Goal: Navigation & Orientation: Find specific page/section

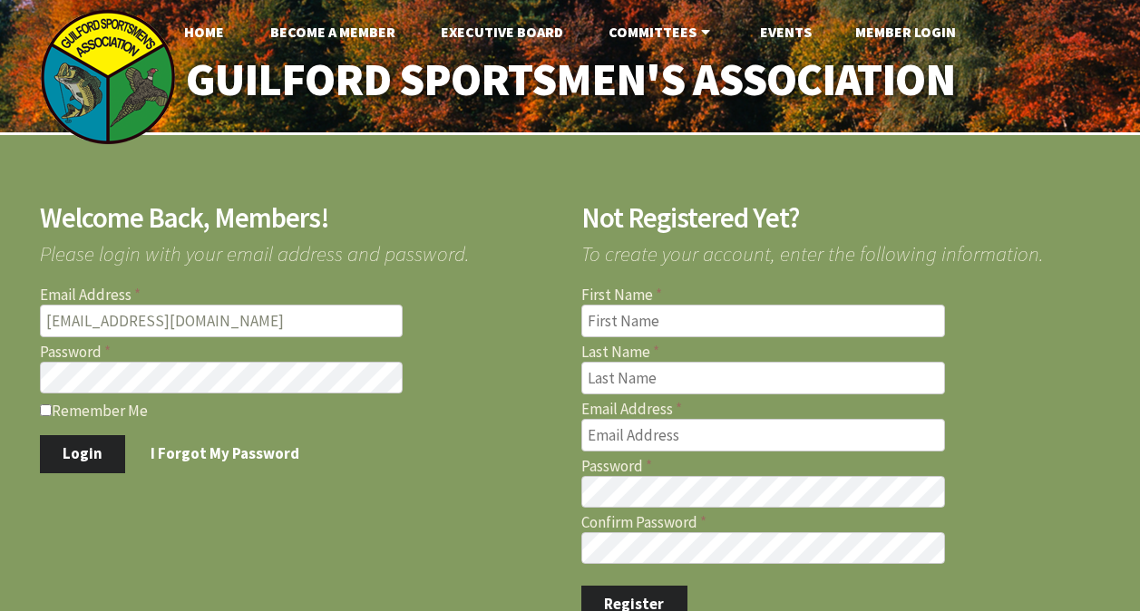
type input "[EMAIL_ADDRESS][DOMAIN_NAME]"
click at [40, 435] on button "Login" at bounding box center [83, 454] width 86 height 38
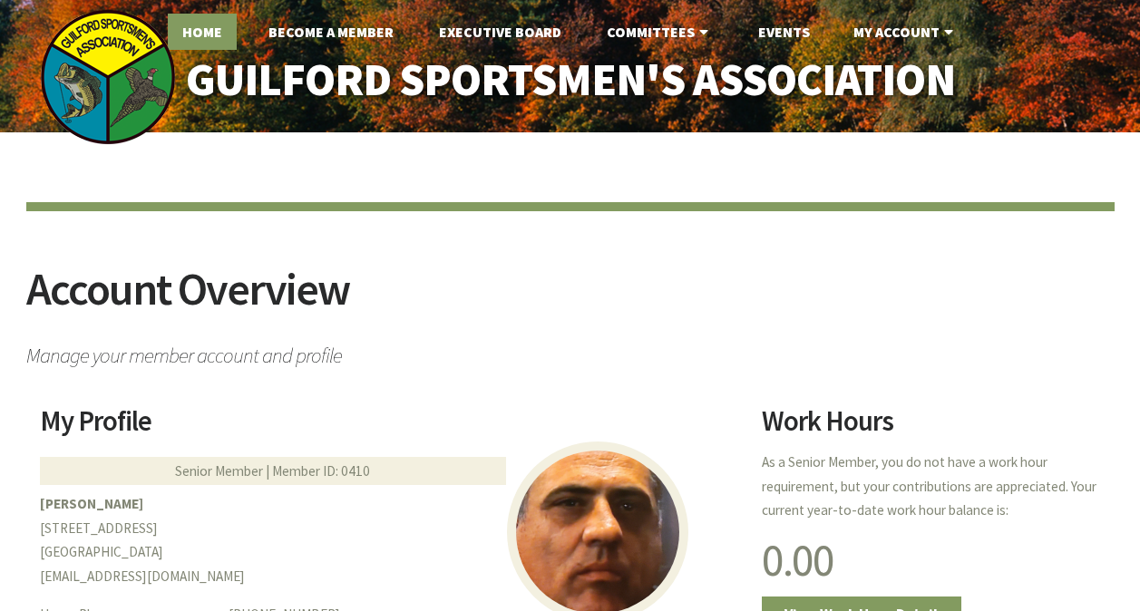
click at [199, 28] on link "Home" at bounding box center [202, 32] width 69 height 36
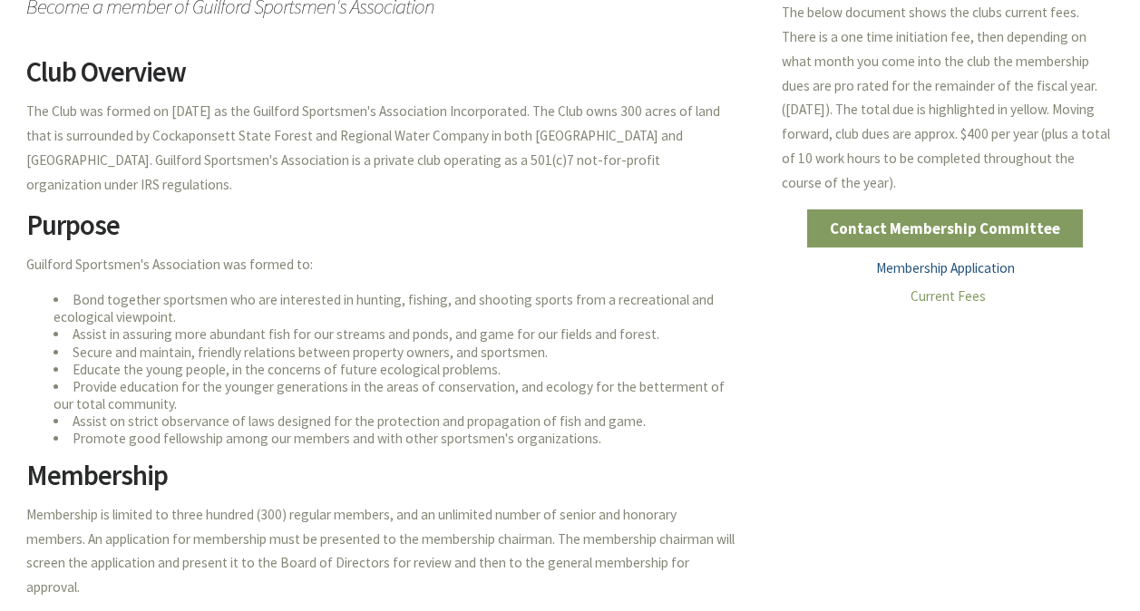
scroll to position [258, 0]
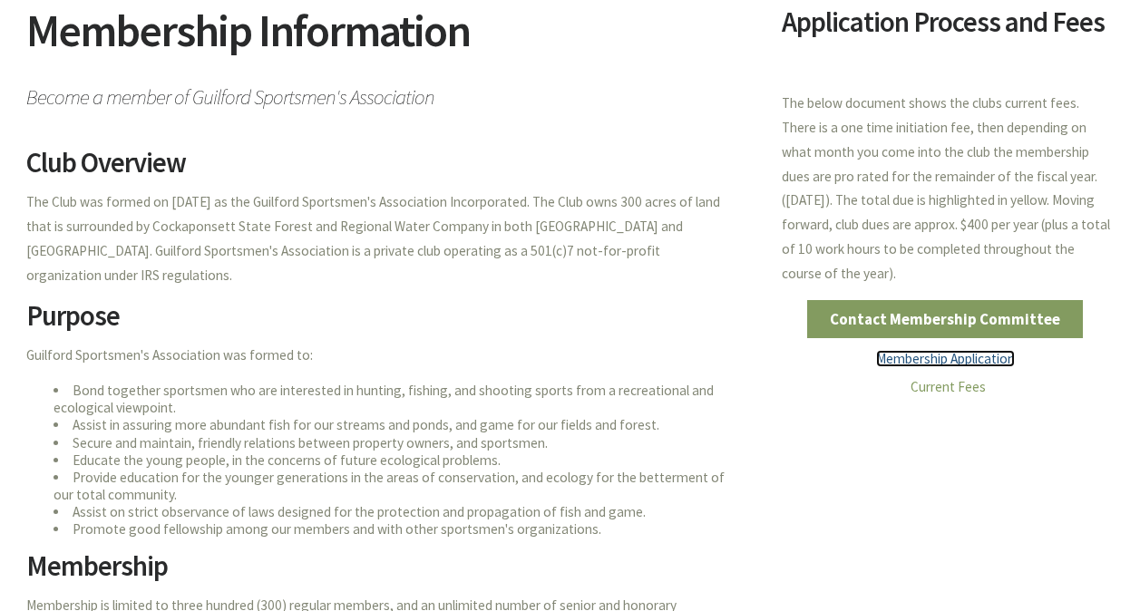
click at [935, 361] on link "Membership Application" at bounding box center [945, 358] width 139 height 17
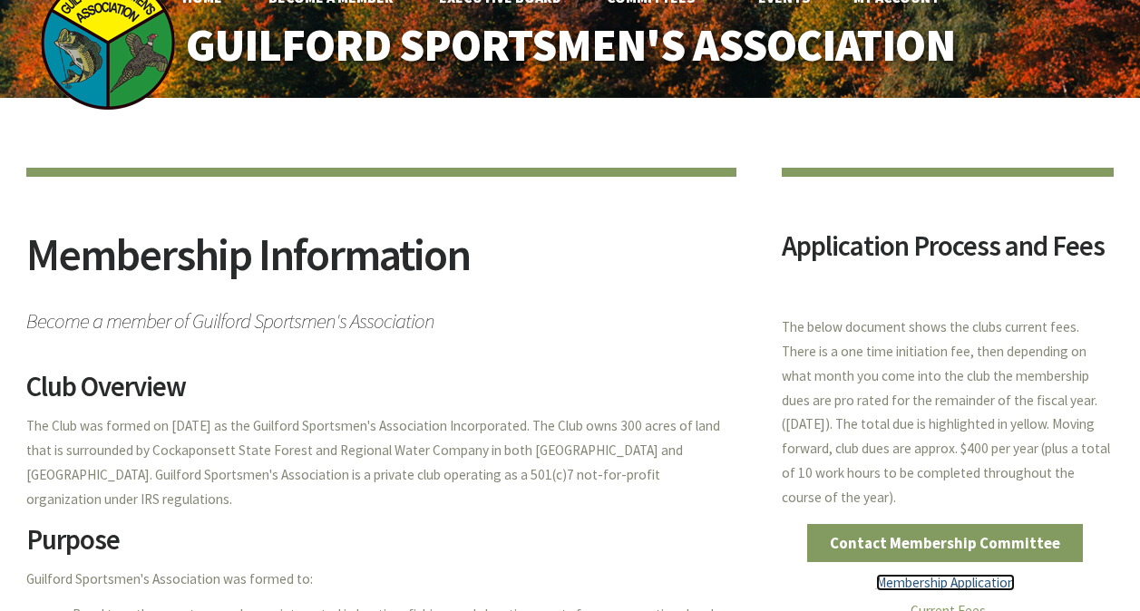
scroll to position [0, 0]
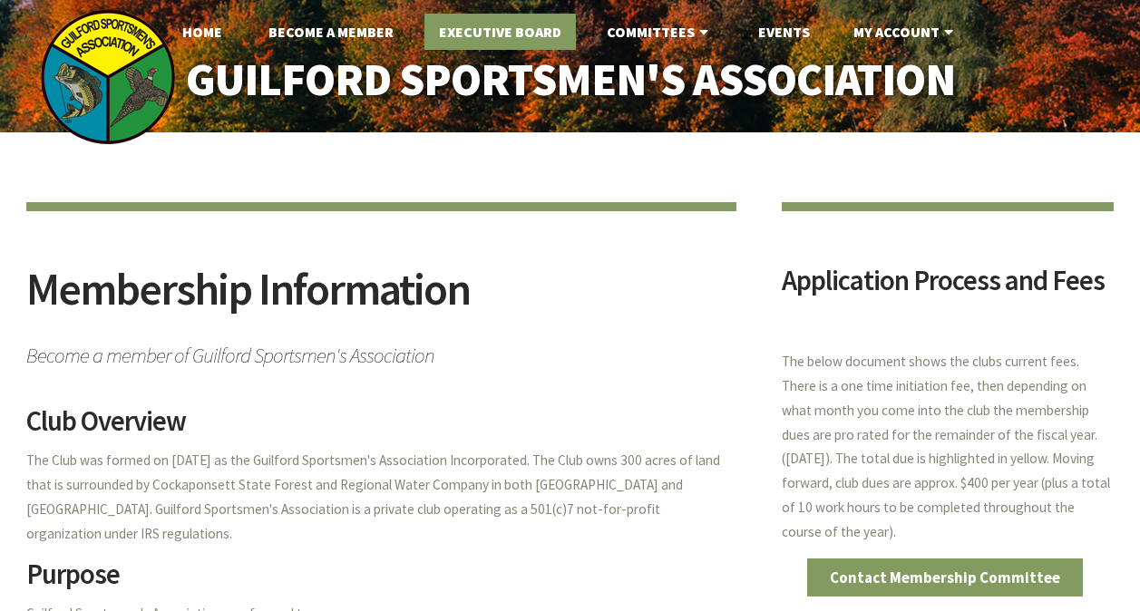
click at [503, 30] on link "Executive Board" at bounding box center [499, 32] width 151 height 36
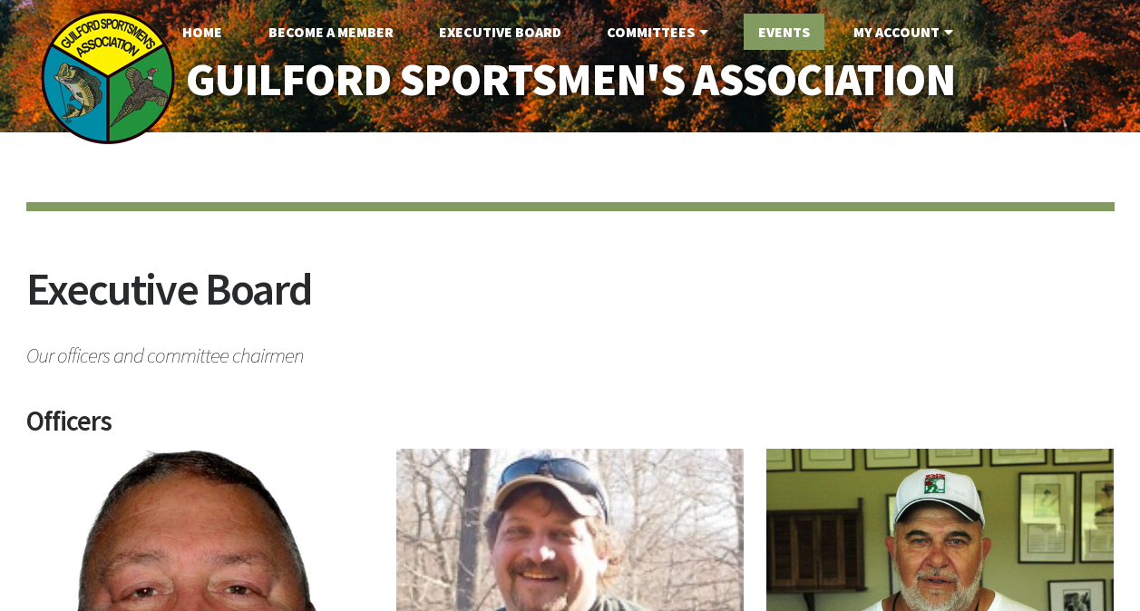
click at [780, 25] on link "Events" at bounding box center [784, 32] width 81 height 36
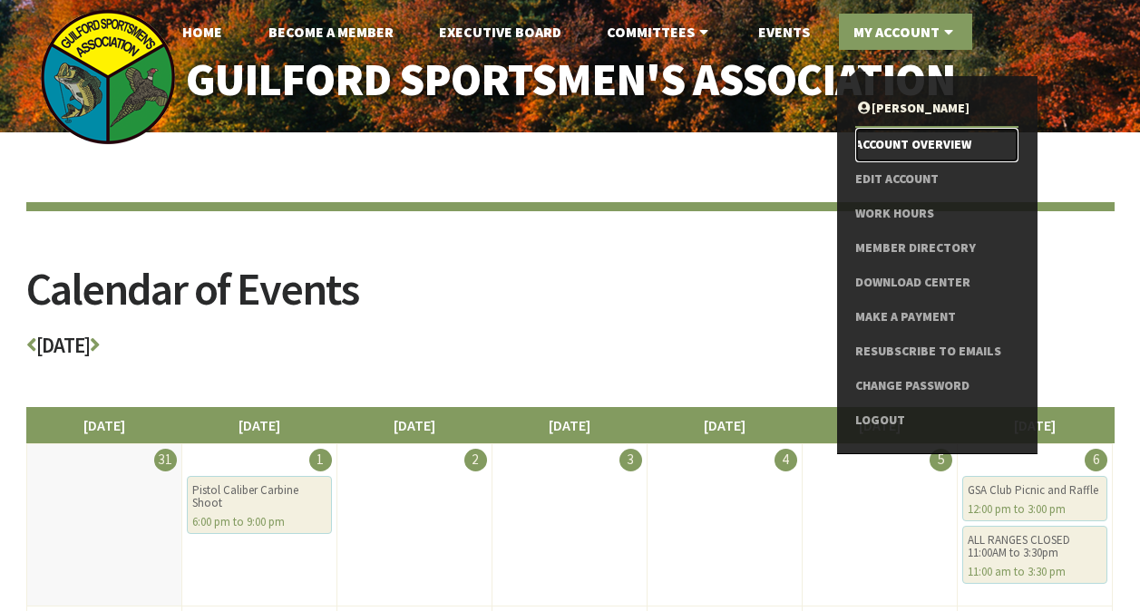
click at [923, 134] on link "Account Overview" at bounding box center [936, 145] width 162 height 34
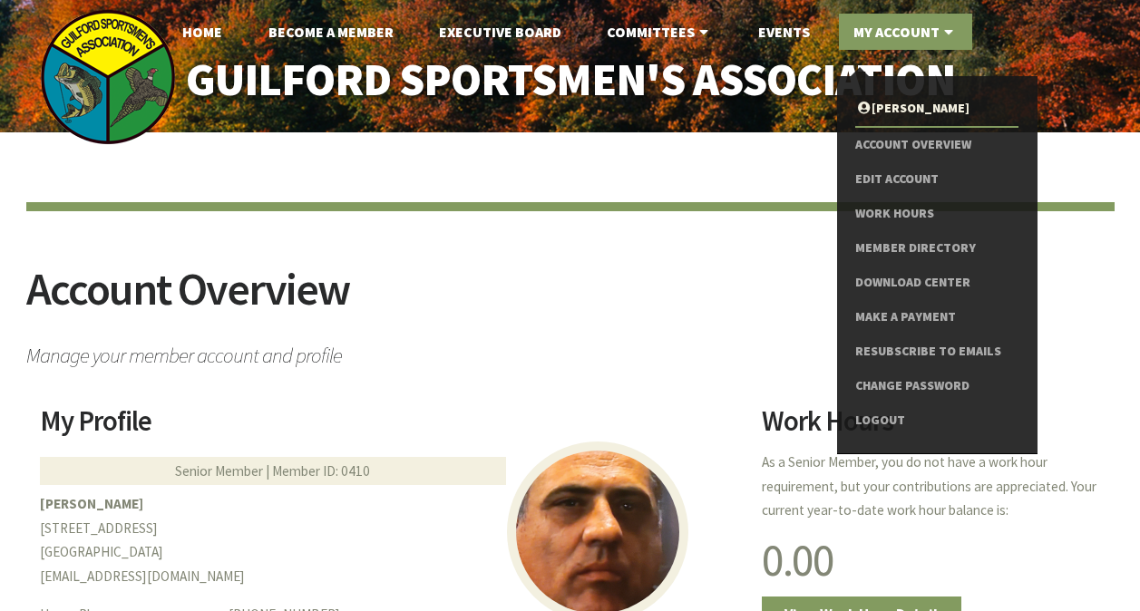
click at [879, 34] on link "My Account" at bounding box center [905, 32] width 133 height 36
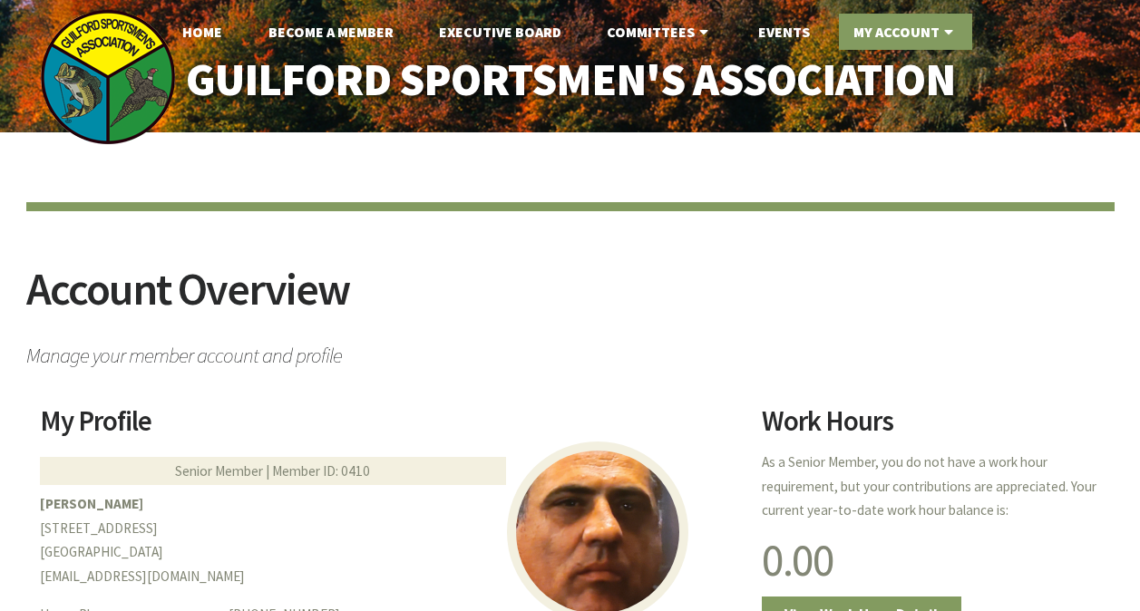
click at [885, 25] on link "My Account" at bounding box center [905, 32] width 133 height 36
click at [945, 24] on icon at bounding box center [948, 31] width 18 height 15
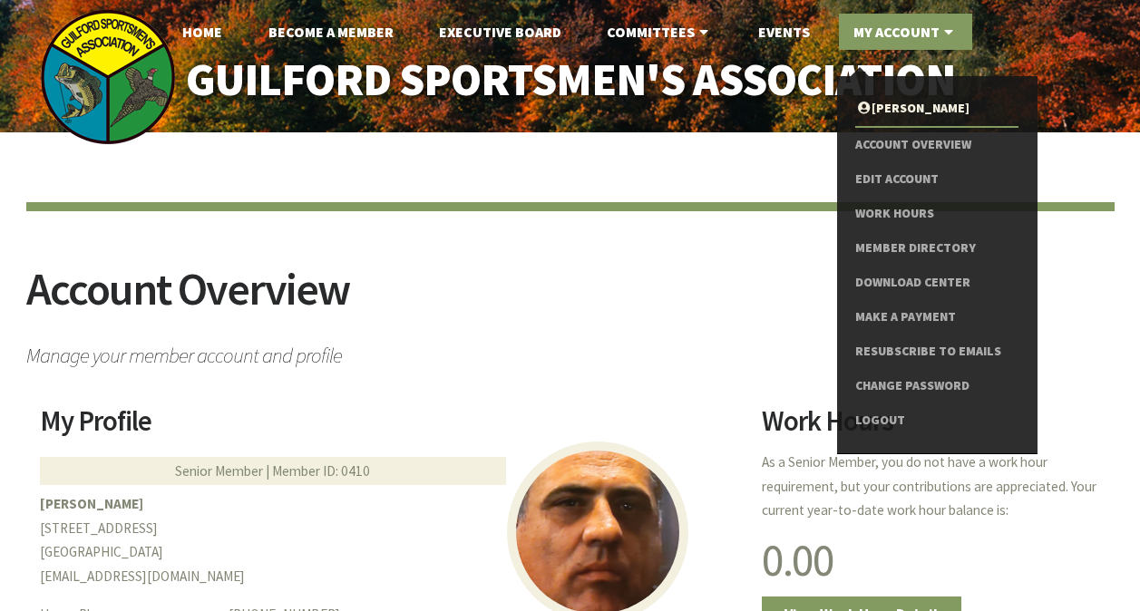
click at [874, 30] on link "My Account" at bounding box center [905, 32] width 133 height 36
click at [890, 416] on link "Logout" at bounding box center [936, 421] width 162 height 34
